Goal: Task Accomplishment & Management: Use online tool/utility

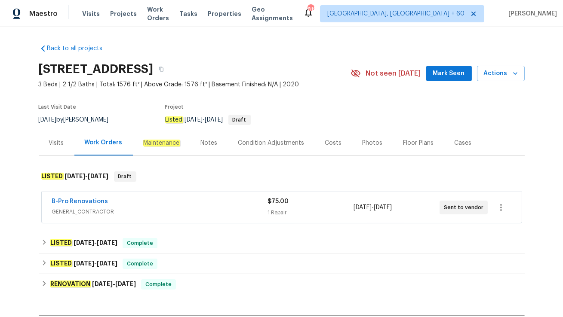
click at [157, 224] on div "B-Pro Renovations GENERAL_CONTRACTOR $75.00 1 Repair 8/11/2025 - 8/13/2025 Sent…" at bounding box center [282, 208] width 486 height 36
click at [159, 205] on div "B-Pro Renovations" at bounding box center [159, 202] width 215 height 10
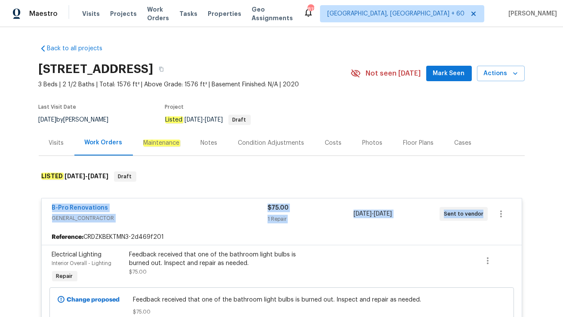
drag, startPoint x: 48, startPoint y: 207, endPoint x: 483, endPoint y: 217, distance: 435.1
click at [483, 217] on div "B-Pro Renovations GENERAL_CONTRACTOR $75.00 1 Repair 8/11/2025 - 8/13/2025 Sent…" at bounding box center [282, 214] width 480 height 31
copy div "B-Pro Renovations GENERAL_CONTRACTOR $75.00 1 Repair 8/11/2025 - 8/13/2025 Sent…"
click at [62, 149] on div "Visits" at bounding box center [57, 142] width 36 height 25
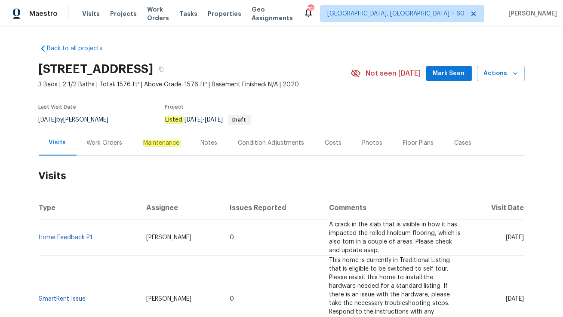
click at [99, 139] on div "Work Orders" at bounding box center [105, 143] width 36 height 9
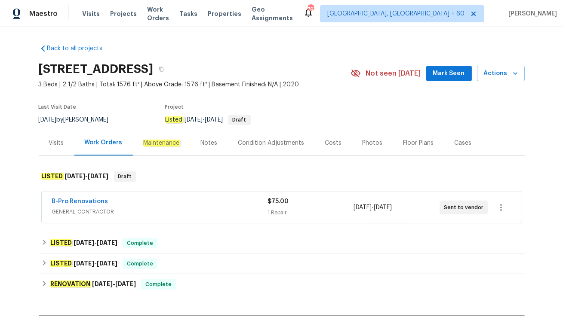
click at [35, 148] on div "Back to all projects 102 Red Plum Ln, Jamestown, NC 27282 3 Beds | 2 1/2 Baths …" at bounding box center [281, 172] width 563 height 290
click at [456, 143] on div "Cases" at bounding box center [462, 143] width 17 height 9
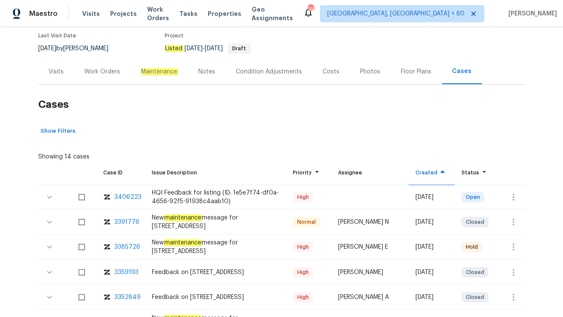
scroll to position [86, 0]
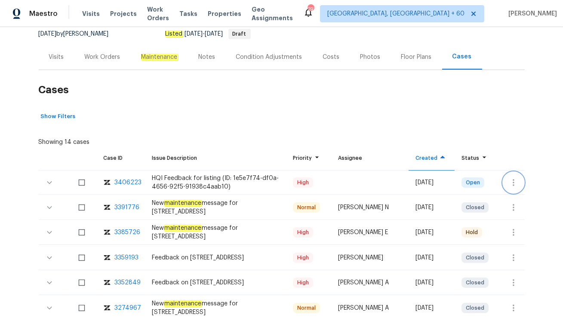
click at [511, 182] on icon "button" at bounding box center [513, 183] width 10 height 10
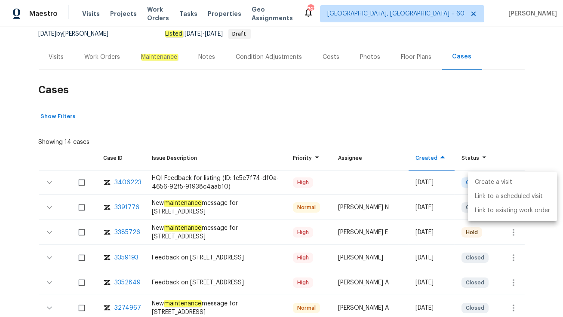
click at [512, 182] on li "Create a visit" at bounding box center [512, 182] width 89 height 14
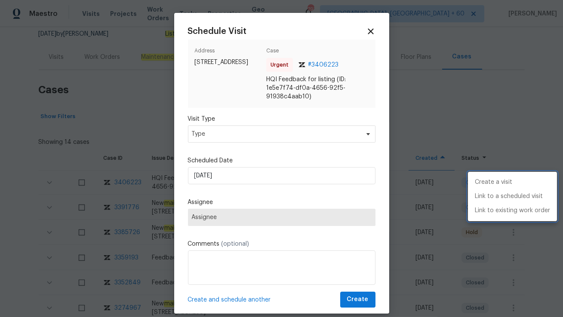
click at [221, 138] on div at bounding box center [281, 158] width 563 height 317
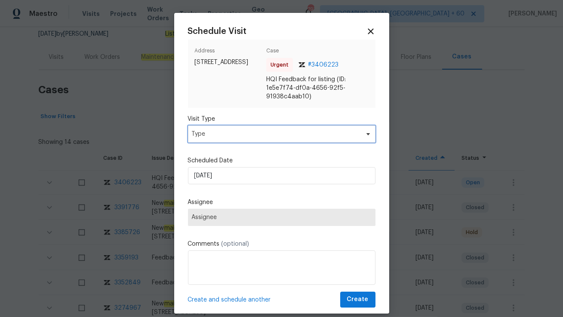
click at [221, 138] on span "Type" at bounding box center [275, 134] width 167 height 9
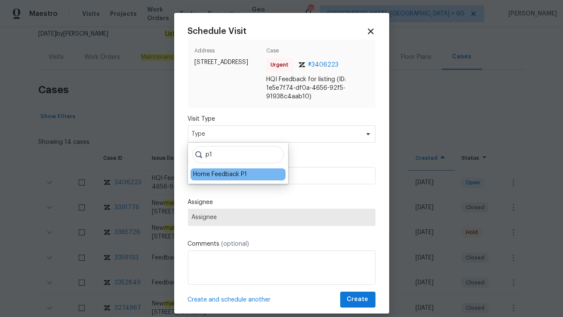
type input "p1"
click at [212, 176] on div "Home Feedback P1" at bounding box center [220, 174] width 54 height 9
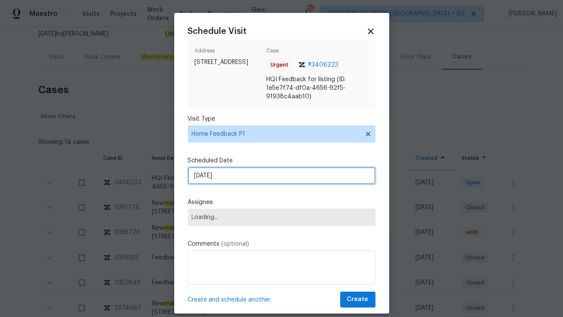
click at [212, 176] on input "11/08/2025" at bounding box center [281, 175] width 187 height 17
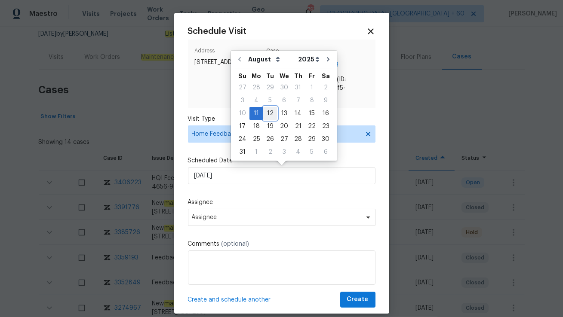
click at [267, 113] on div "12" at bounding box center [270, 113] width 14 height 12
type input "12/08/2025"
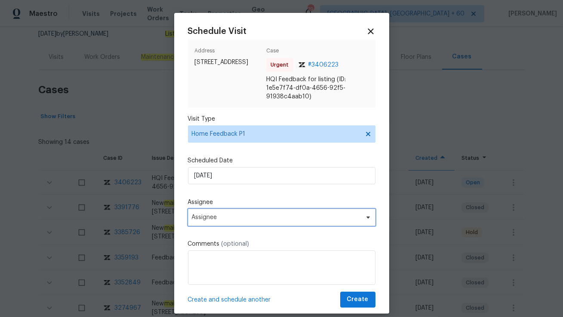
click at [225, 219] on span "Assignee" at bounding box center [276, 217] width 169 height 7
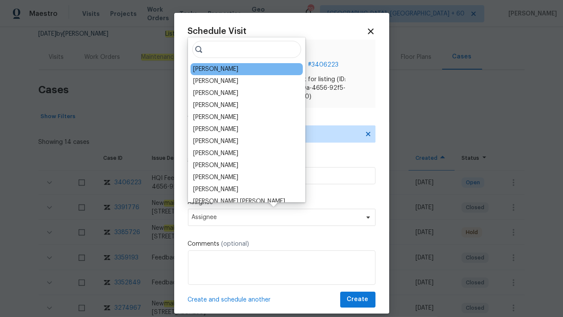
click at [222, 67] on div "Terry Tullar" at bounding box center [215, 69] width 45 height 9
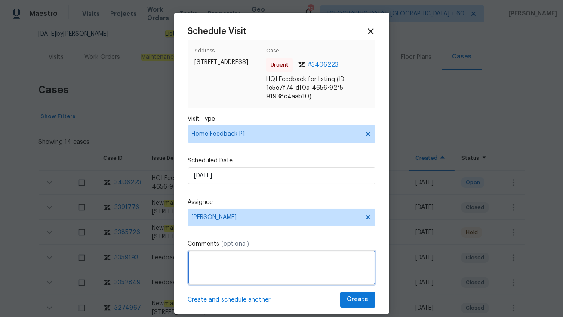
click at [224, 264] on textarea at bounding box center [281, 268] width 187 height 34
paste textarea "there is a terrible smell in the GARAGE"
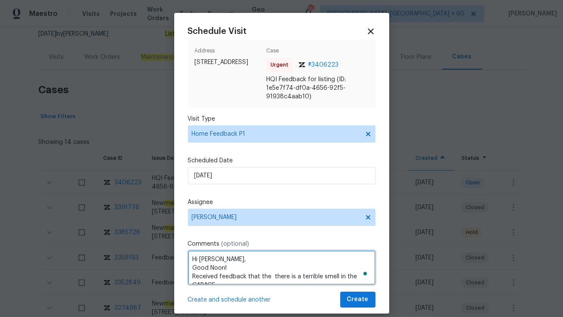
scroll to position [4, 0]
click at [266, 273] on textarea "Hi Terry, Good Noon! Received feedback that the there is a terrible smell in th…" at bounding box center [281, 268] width 187 height 34
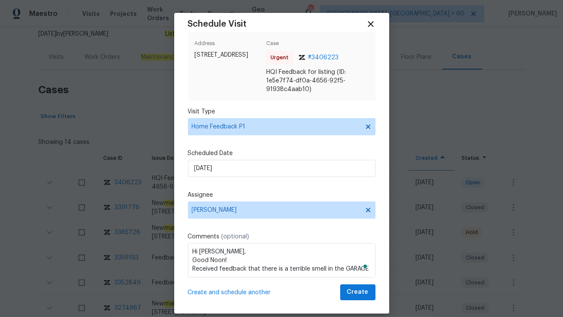
click at [367, 269] on button "Open Grammarly." at bounding box center [365, 266] width 7 height 7
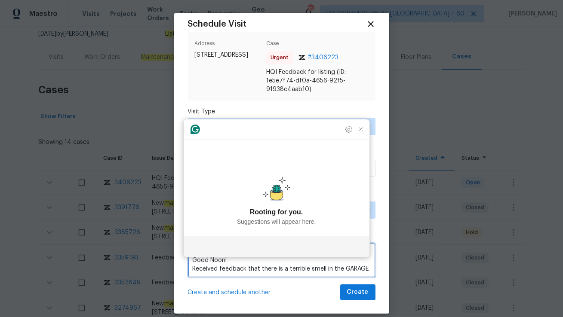
click at [368, 269] on textarea "Hi Terry, Good Noon! Received feedback that there is a terrible smell in the GA…" at bounding box center [281, 260] width 187 height 34
click at [358, 265] on textarea "Hi Terry, Good Noon! Received feedback that there is a terrible smell in the GA…" at bounding box center [281, 260] width 187 height 34
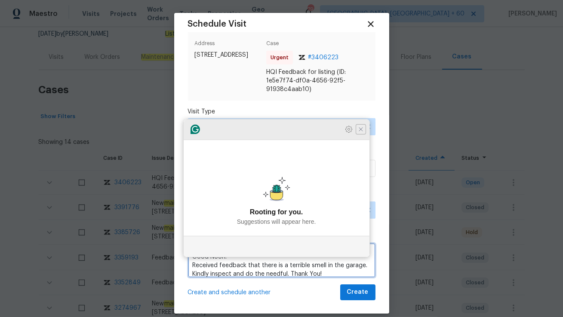
type textarea "Hi Terry, Good Noon! Received feedback that there is a terrible smell in the ga…"
click at [359, 133] on icon "Close Grammarly Assistant" at bounding box center [360, 129] width 7 height 7
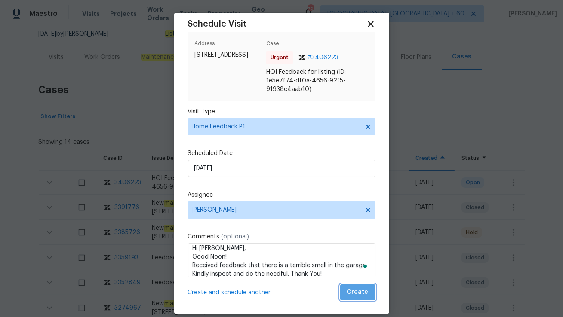
click at [360, 290] on span "Create" at bounding box center [357, 292] width 21 height 11
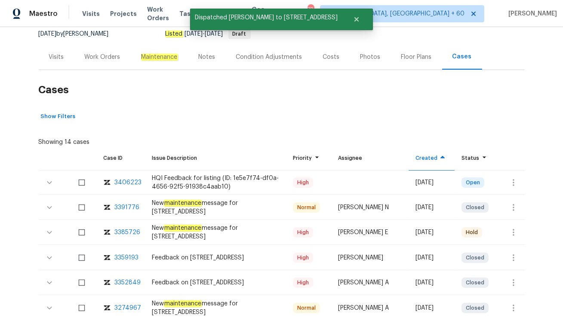
click at [58, 59] on div "Visits" at bounding box center [56, 57] width 15 height 9
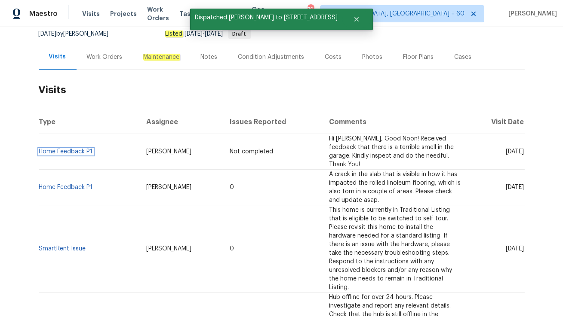
click at [69, 149] on link "Home Feedback P1" at bounding box center [66, 152] width 54 height 6
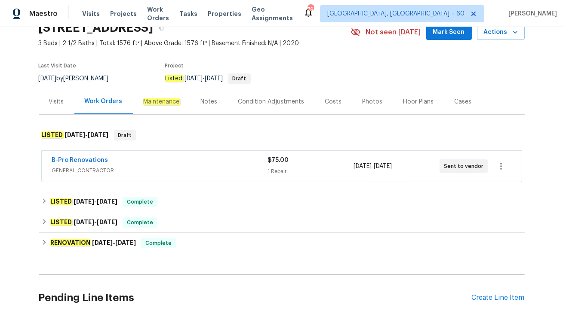
scroll to position [50, 0]
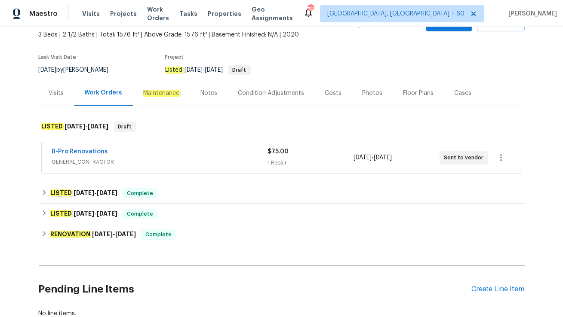
click at [64, 100] on div "Visits" at bounding box center [57, 92] width 36 height 25
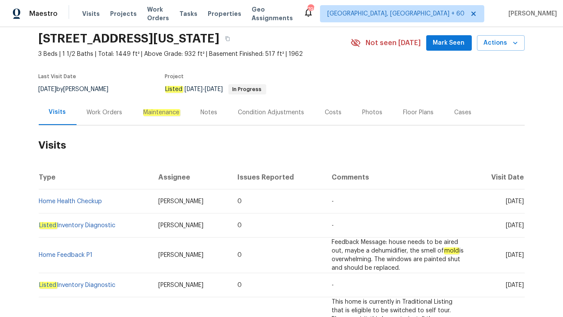
scroll to position [34, 0]
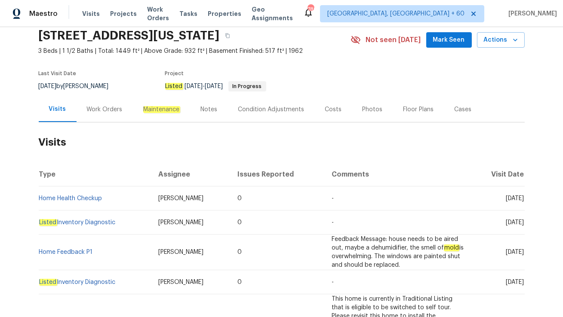
click at [92, 109] on div "Work Orders" at bounding box center [105, 109] width 36 height 9
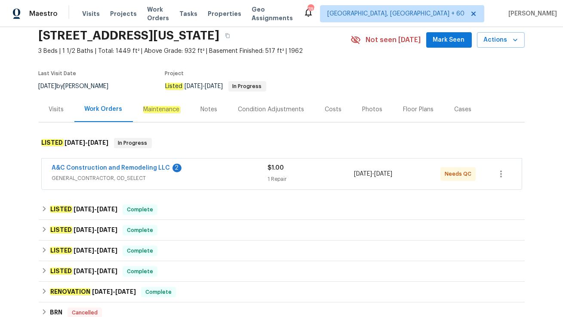
click at [61, 110] on div "Visits" at bounding box center [56, 109] width 15 height 9
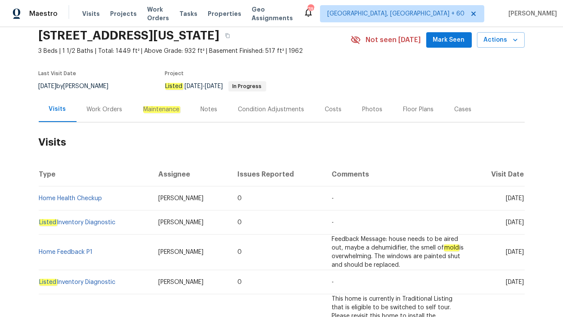
click at [117, 104] on div "Work Orders" at bounding box center [105, 109] width 56 height 25
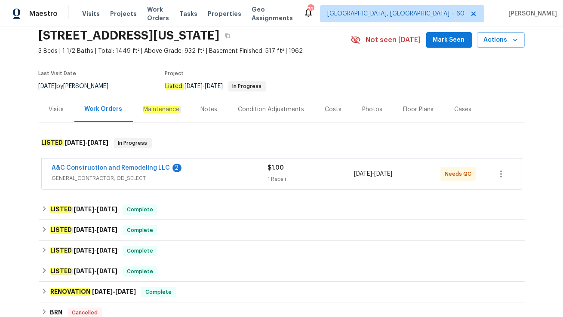
click at [181, 178] on span "GENERAL_CONTRACTOR, OD_SELECT" at bounding box center [160, 178] width 216 height 9
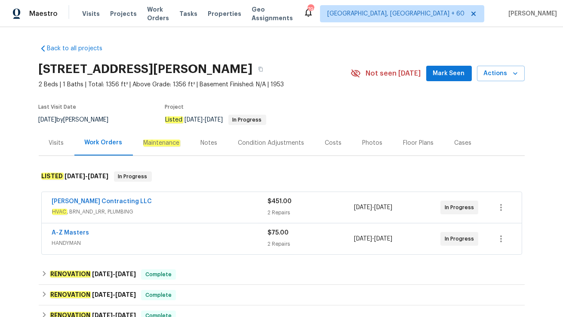
click at [161, 239] on span "HANDYMAN" at bounding box center [160, 243] width 216 height 9
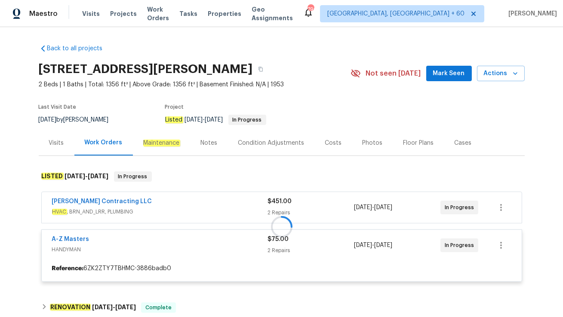
scroll to position [48, 0]
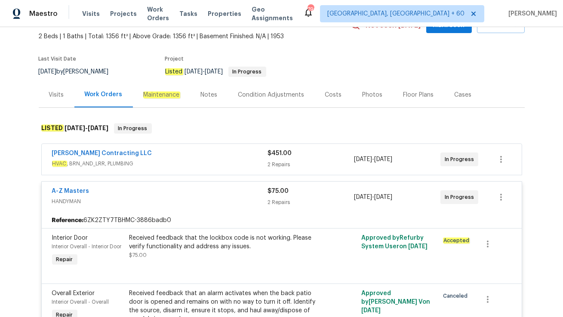
click at [160, 157] on div "[PERSON_NAME] Contracting LLC" at bounding box center [160, 154] width 216 height 10
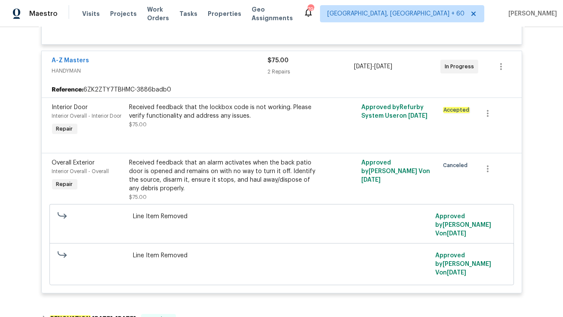
scroll to position [358, 0]
